Goal: Task Accomplishment & Management: Use online tool/utility

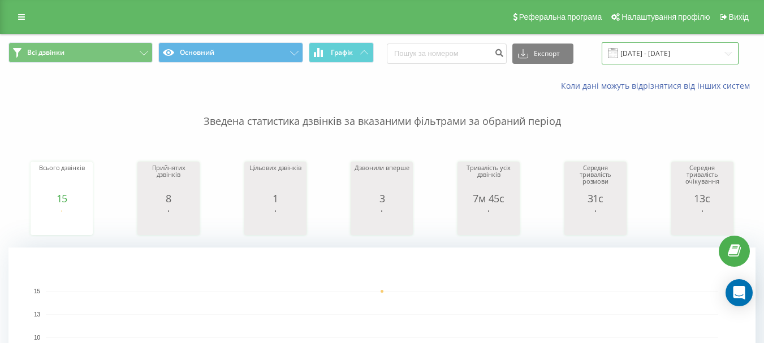
click at [682, 47] on input "20.08.2025 - 20.08.2025" at bounding box center [669, 53] width 137 height 22
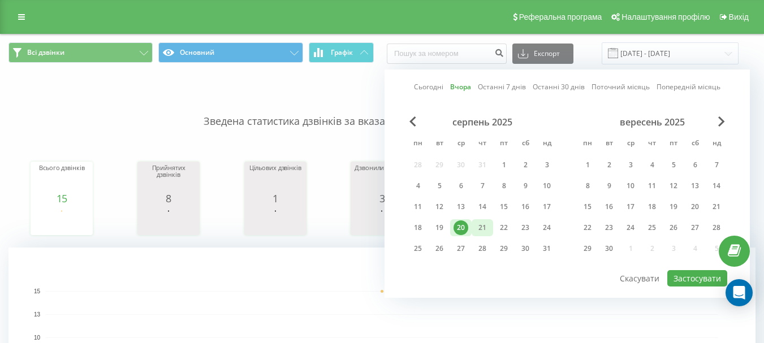
click at [478, 229] on div "21" at bounding box center [482, 227] width 15 height 15
click at [697, 287] on div "Сьогодні Вчора Останні 7 днів Останні 30 днів Поточний місяць Попередній місяць…" at bounding box center [566, 184] width 365 height 228
click at [697, 278] on button "Застосувати" at bounding box center [697, 278] width 60 height 16
type input "[DATE] - [DATE]"
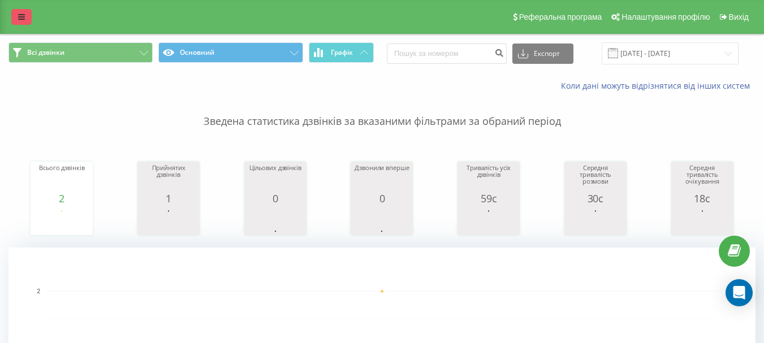
click at [28, 17] on link at bounding box center [21, 17] width 20 height 16
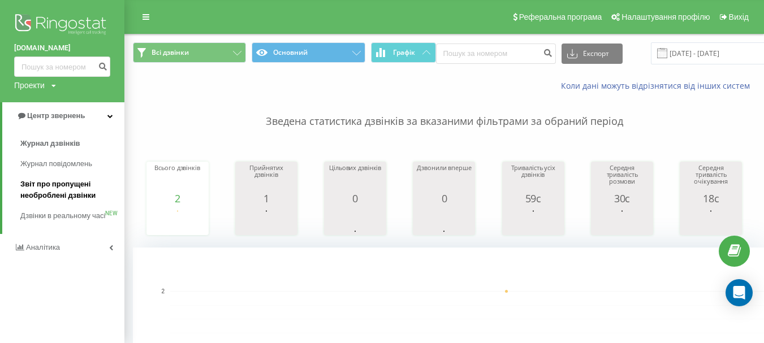
click at [67, 189] on span "Звіт про пропущені необроблені дзвінки" at bounding box center [69, 190] width 98 height 23
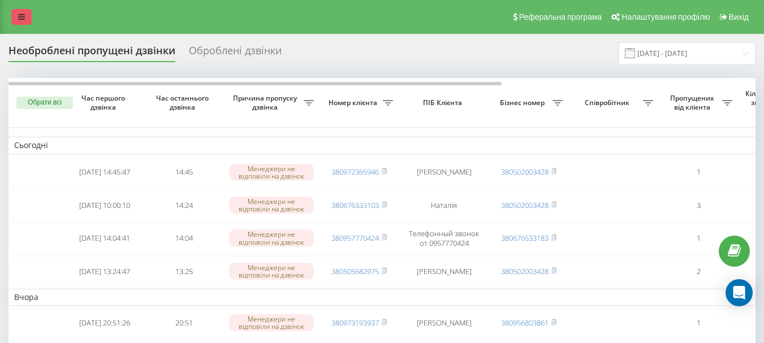
click at [25, 16] on link at bounding box center [21, 17] width 20 height 16
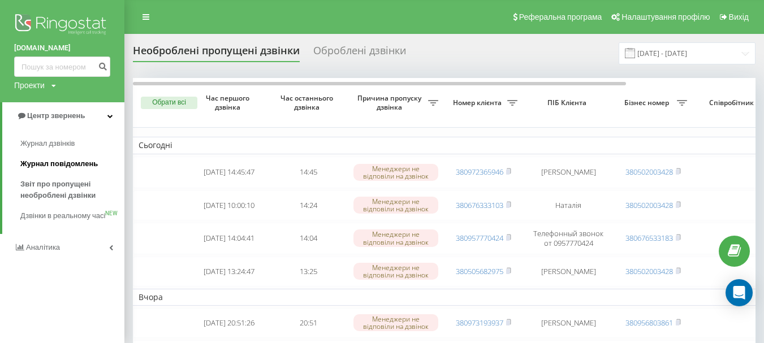
click at [75, 170] on span "Журнал повідомлень" at bounding box center [58, 163] width 77 height 11
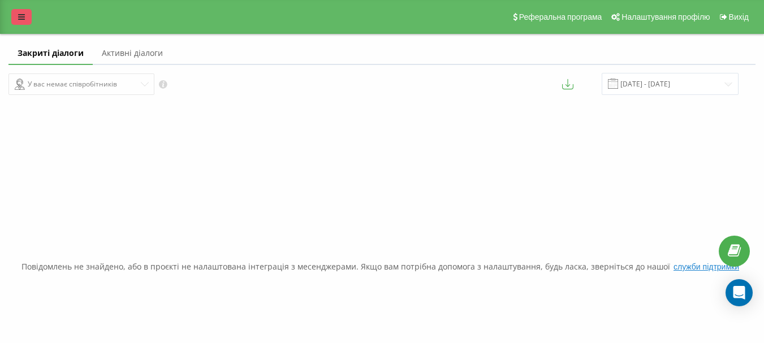
click at [16, 22] on link at bounding box center [21, 17] width 20 height 16
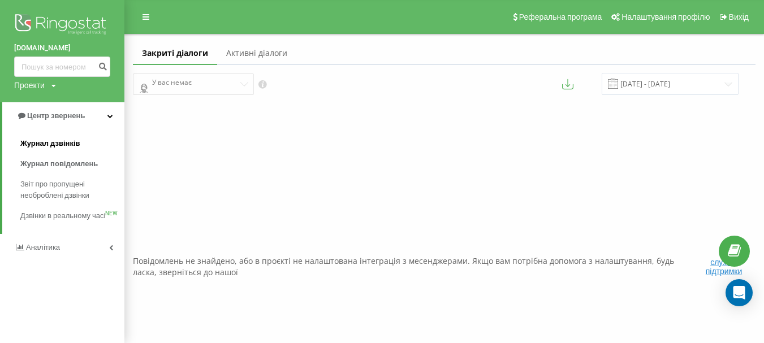
click at [66, 139] on span "Журнал дзвінків" at bounding box center [50, 143] width 60 height 11
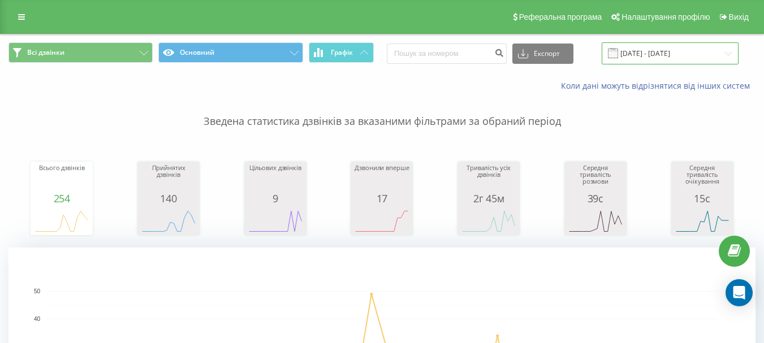
click at [663, 53] on input "[DATE] - [DATE]" at bounding box center [669, 53] width 137 height 22
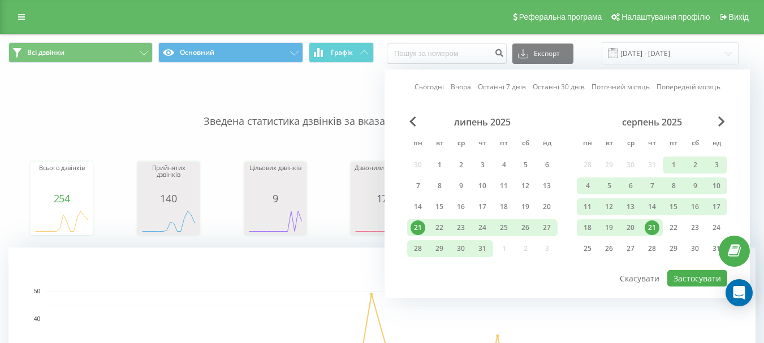
click at [651, 228] on div "21" at bounding box center [651, 227] width 15 height 15
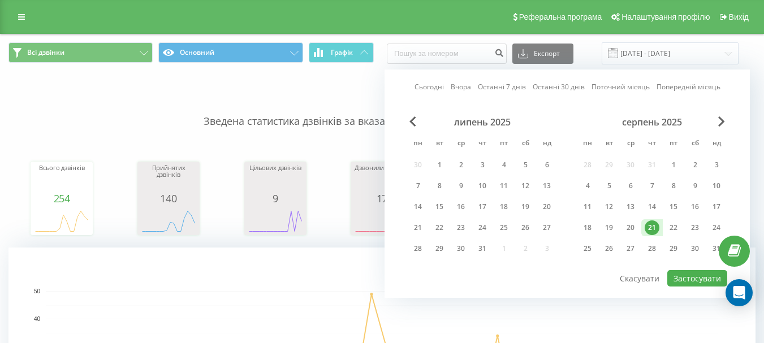
click at [651, 228] on div "21" at bounding box center [651, 227] width 15 height 15
click at [711, 282] on button "Застосувати" at bounding box center [697, 278] width 60 height 16
type input "[DATE] - [DATE]"
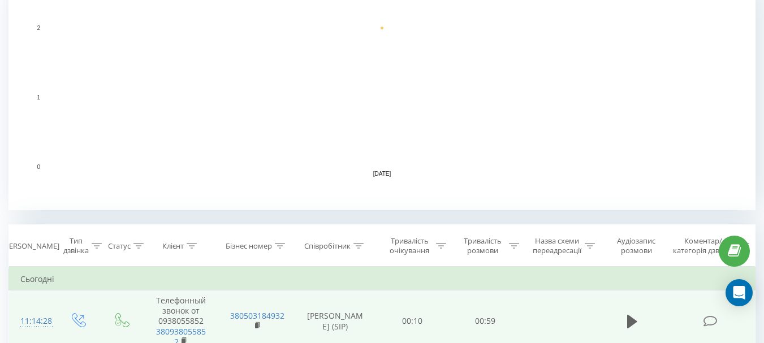
scroll to position [339, 0]
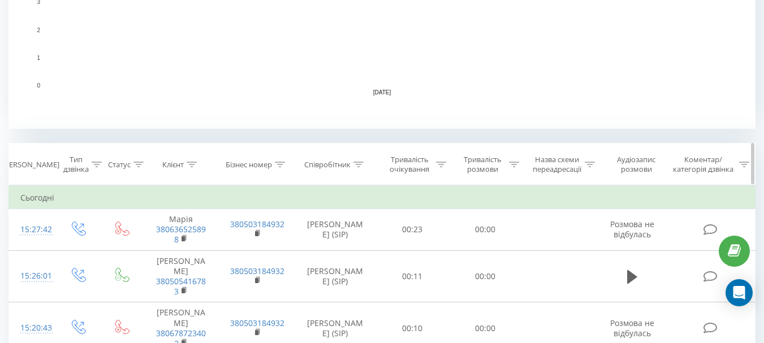
scroll to position [396, 0]
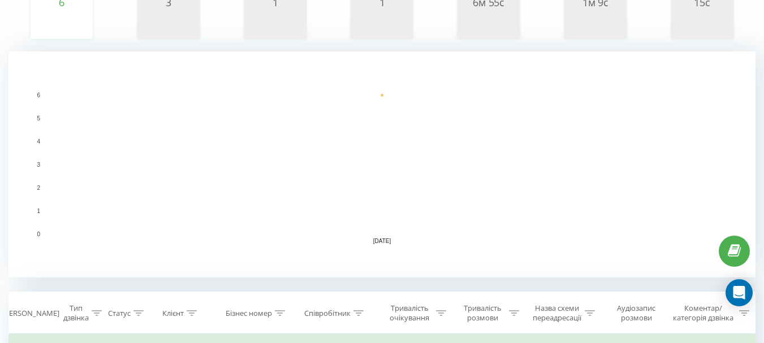
scroll to position [83, 0]
